Goal: Find specific page/section: Find specific page/section

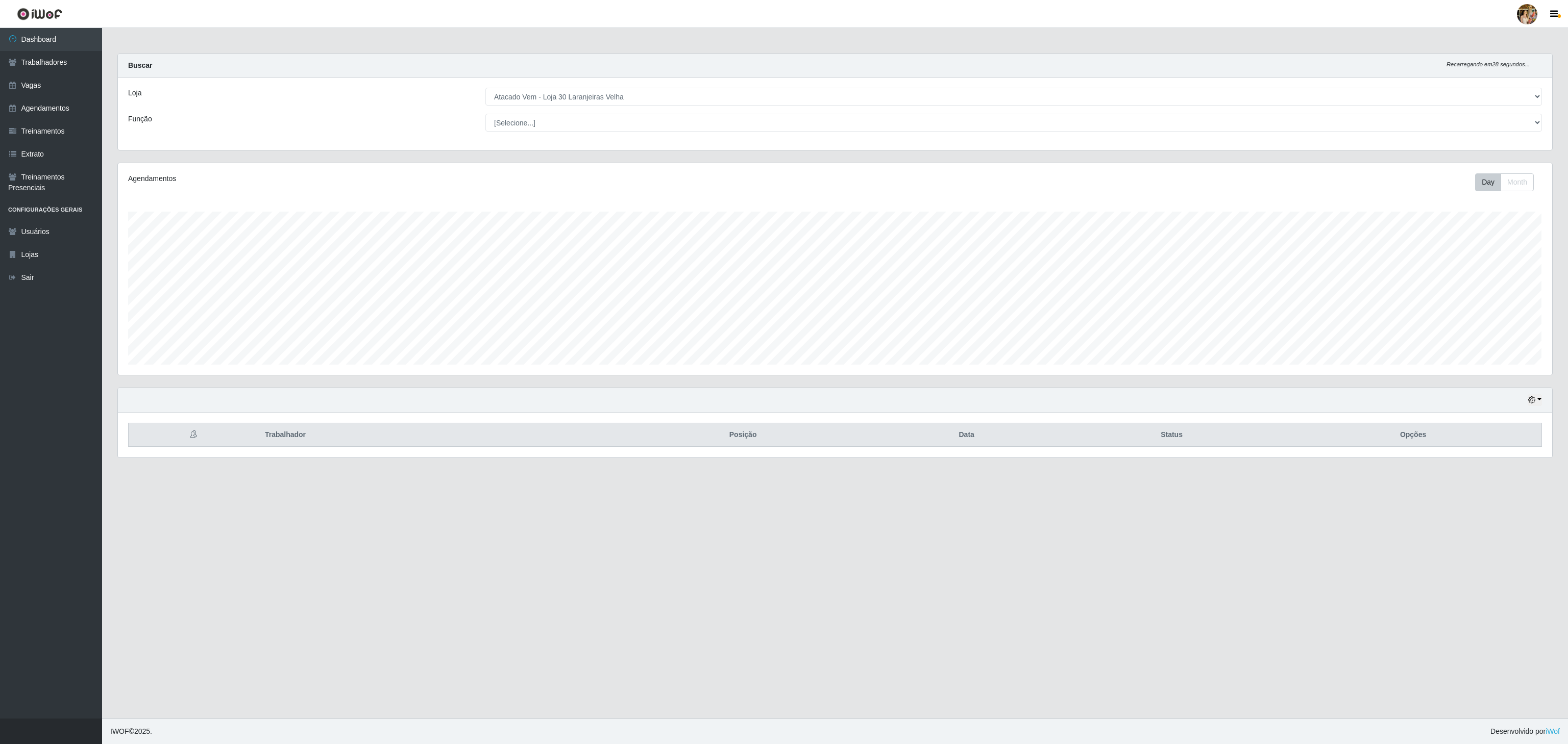
select select "495"
click at [57, 88] on link "Vagas" at bounding box center [51, 85] width 102 height 23
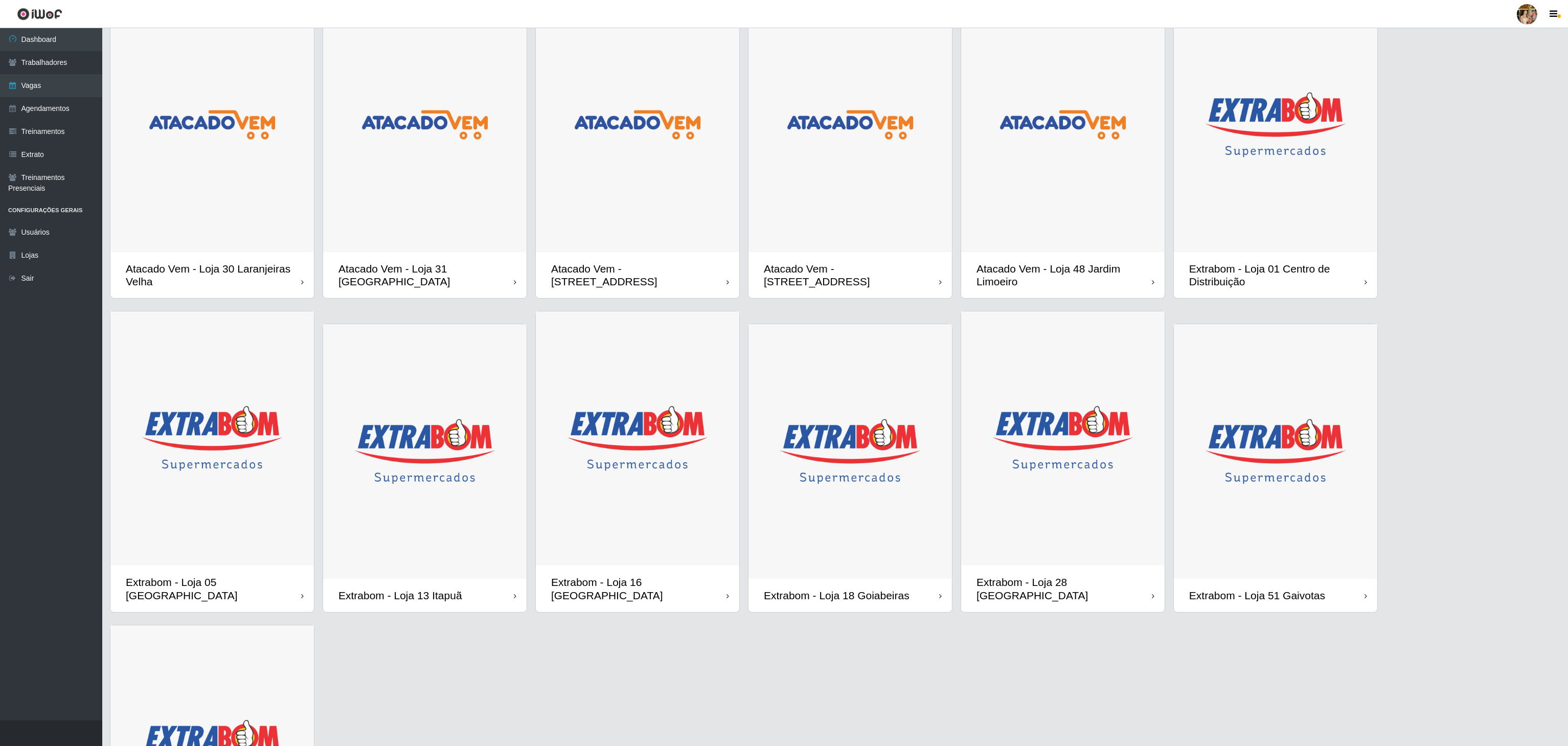
scroll to position [205, 0]
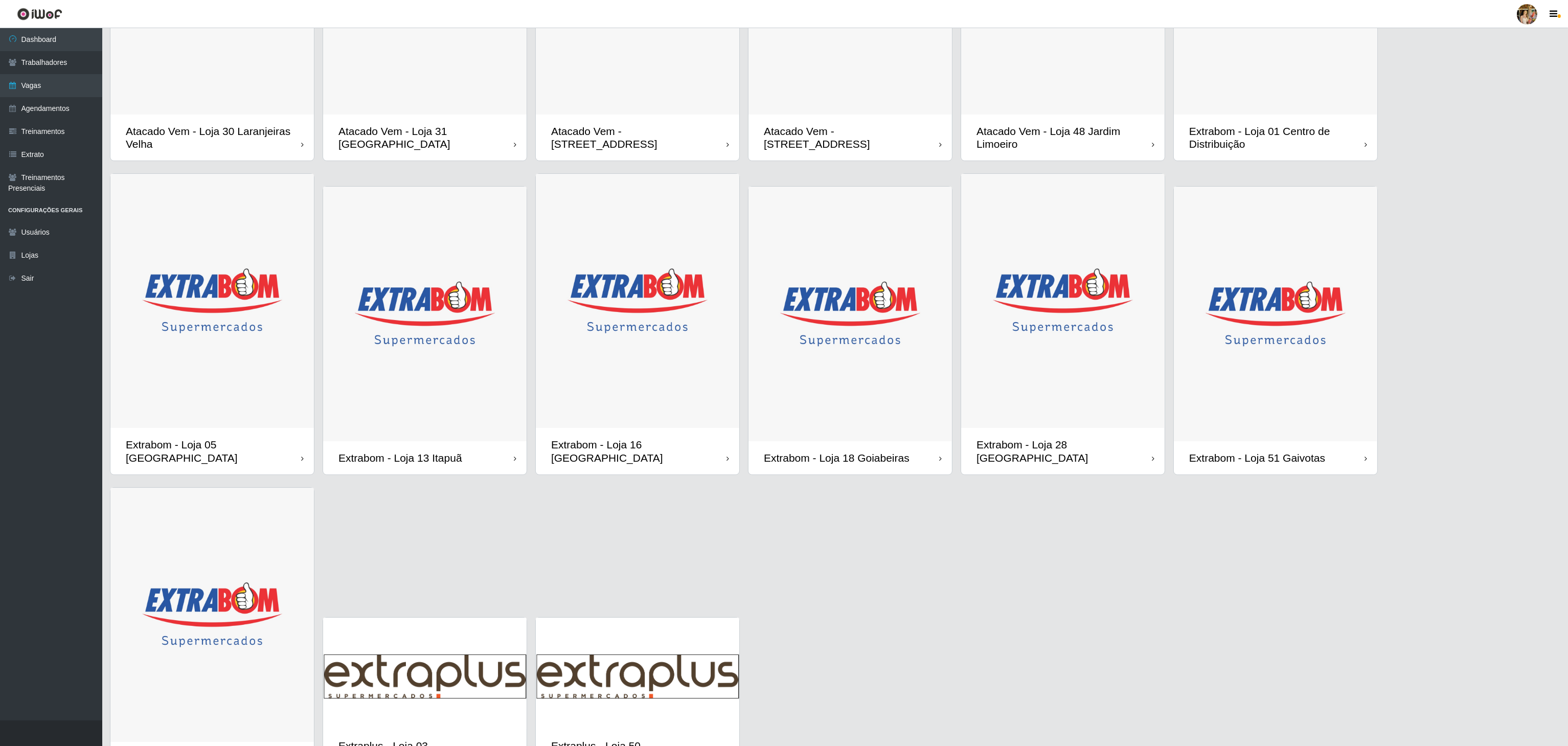
click at [853, 375] on img at bounding box center [850, 314] width 204 height 255
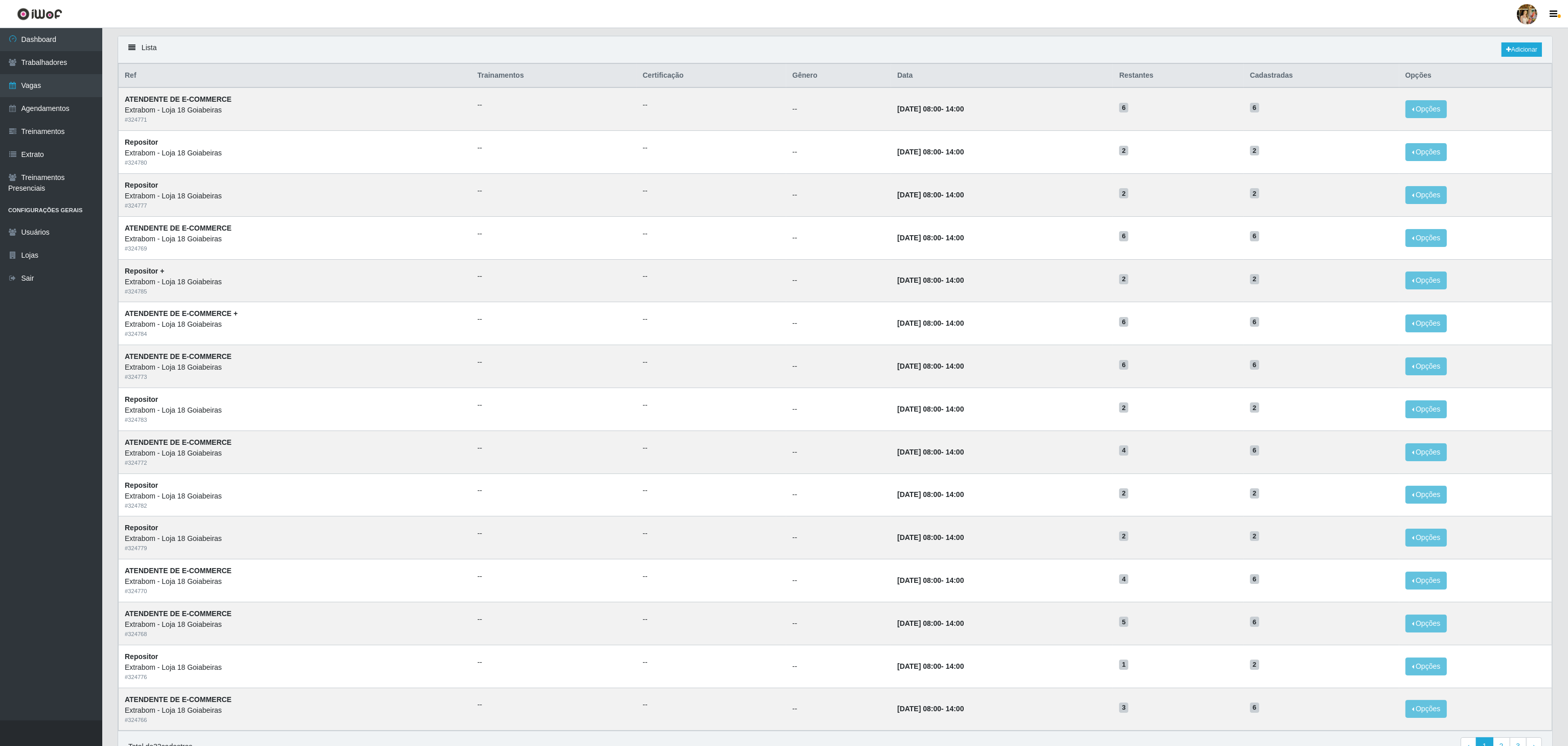
scroll to position [129, 0]
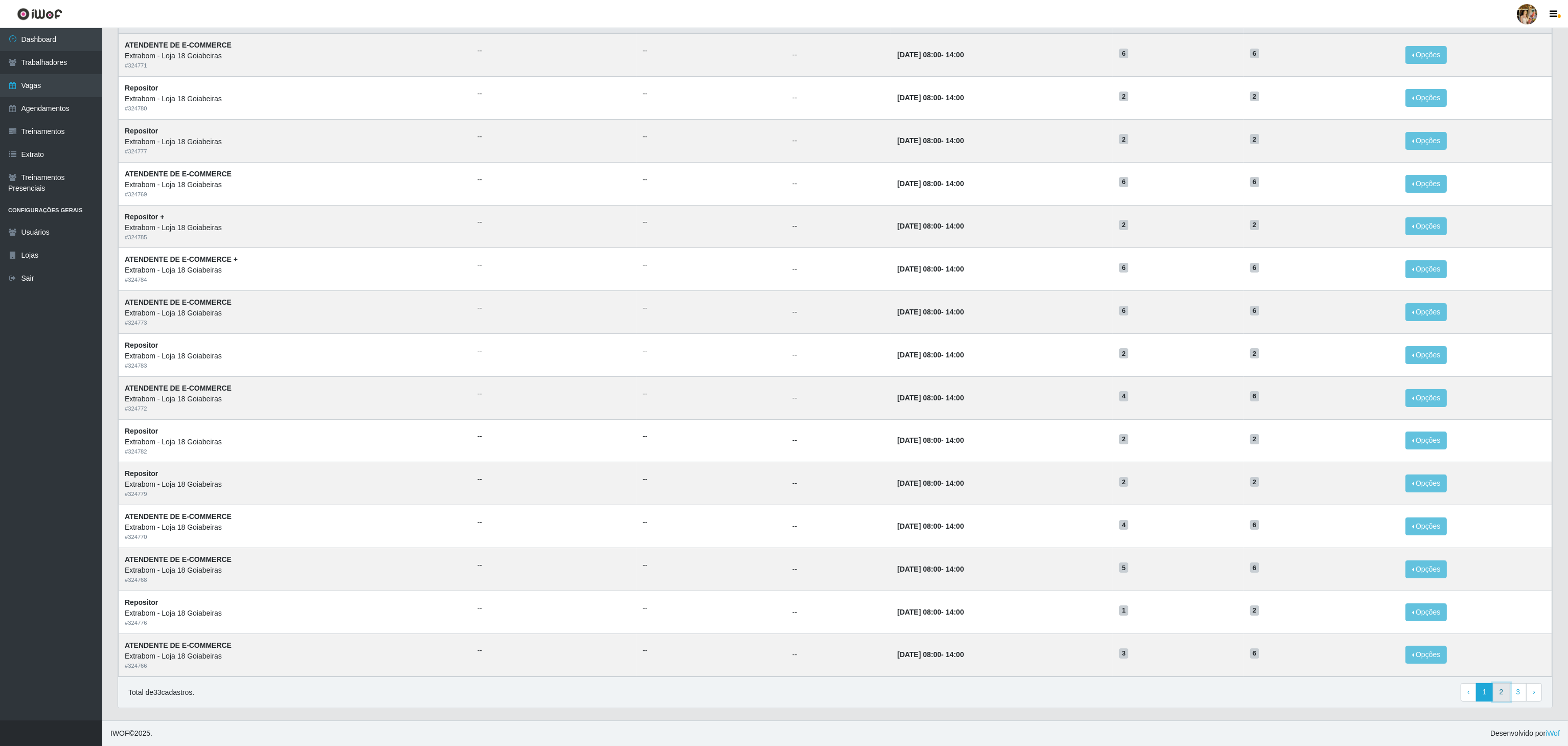
click at [1499, 695] on link "2" at bounding box center [1501, 692] width 17 height 18
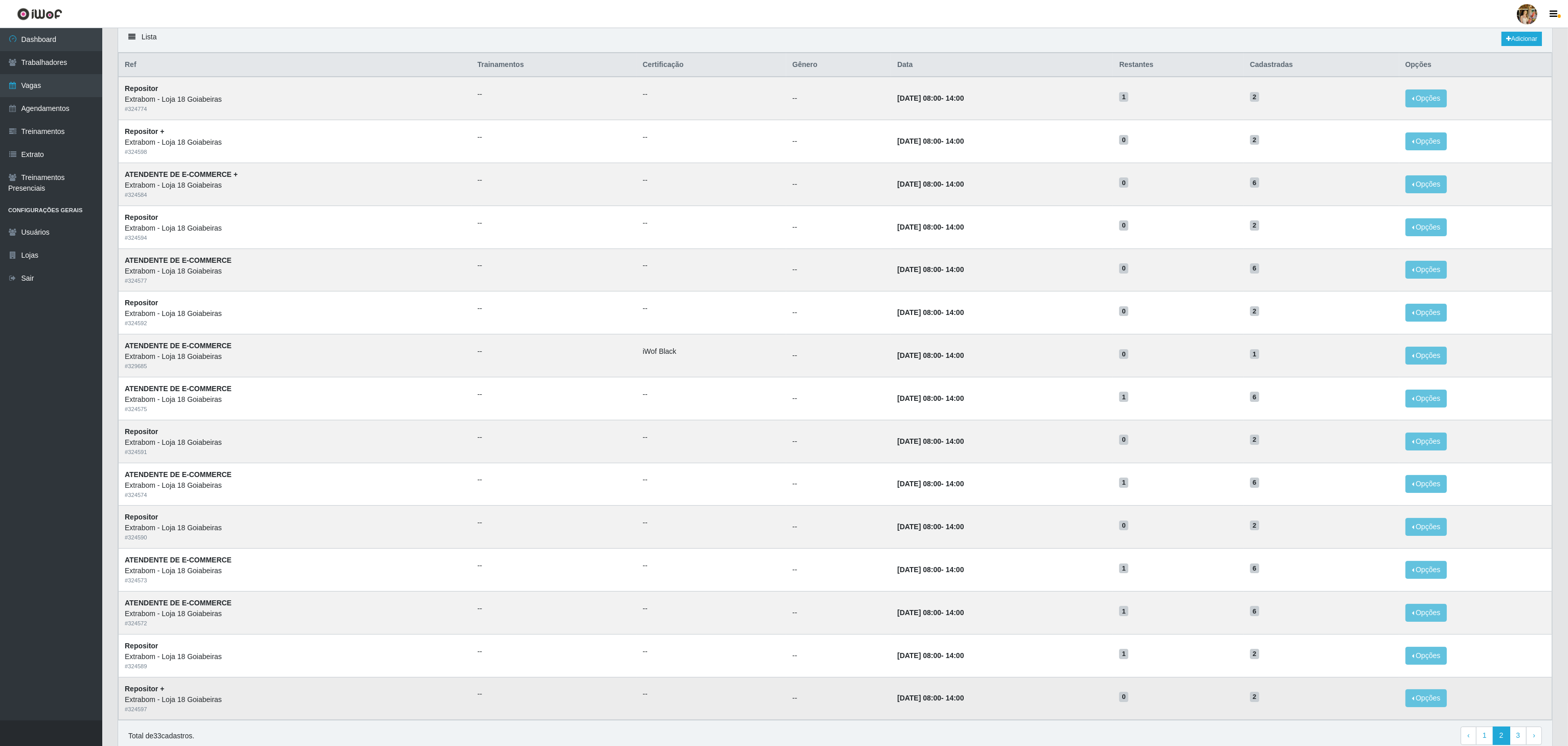
scroll to position [27, 0]
